Goal: Transaction & Acquisition: Purchase product/service

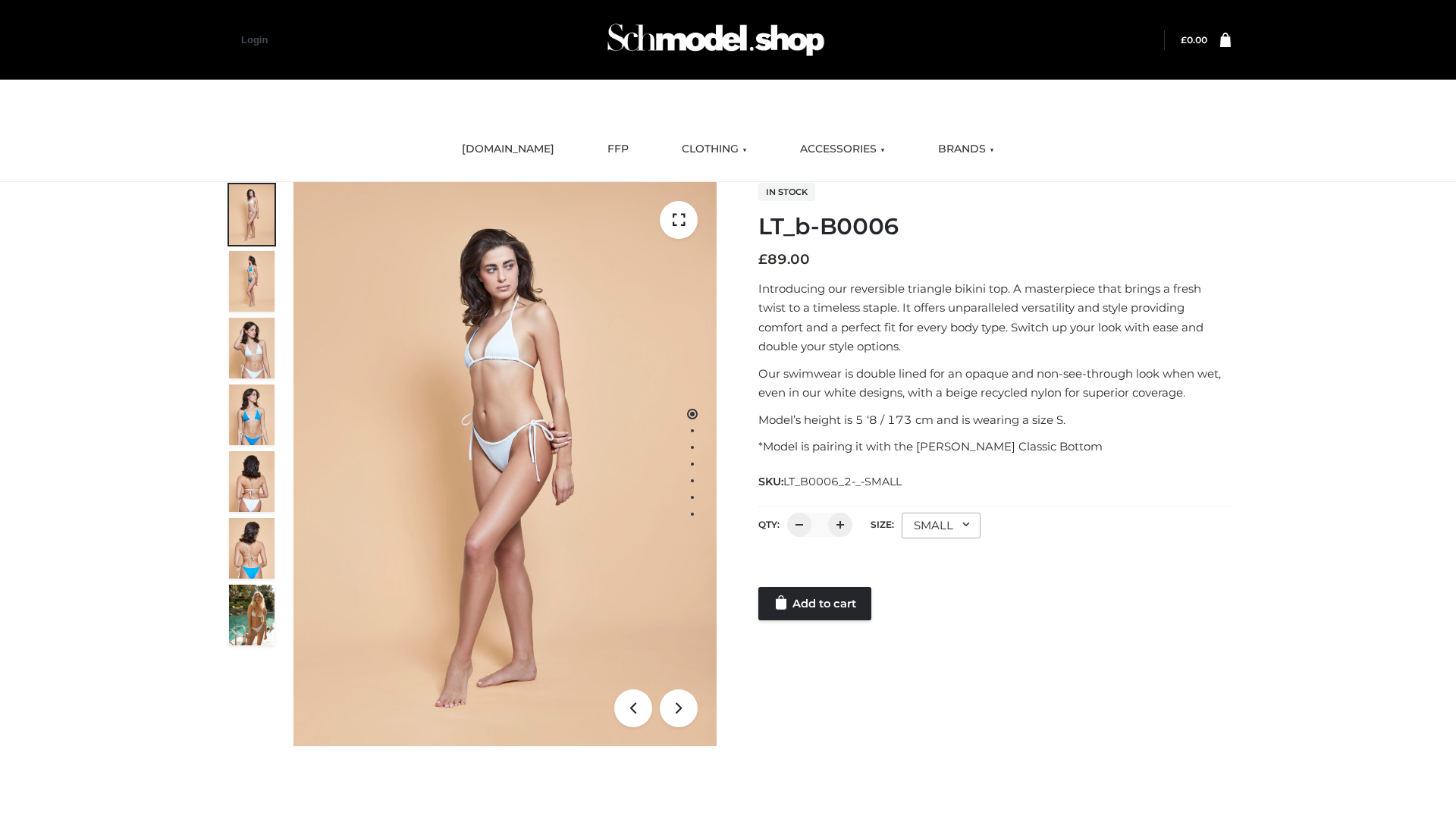
click at [816, 604] on link "Add to cart" at bounding box center [814, 603] width 113 height 33
